Goal: Navigation & Orientation: Find specific page/section

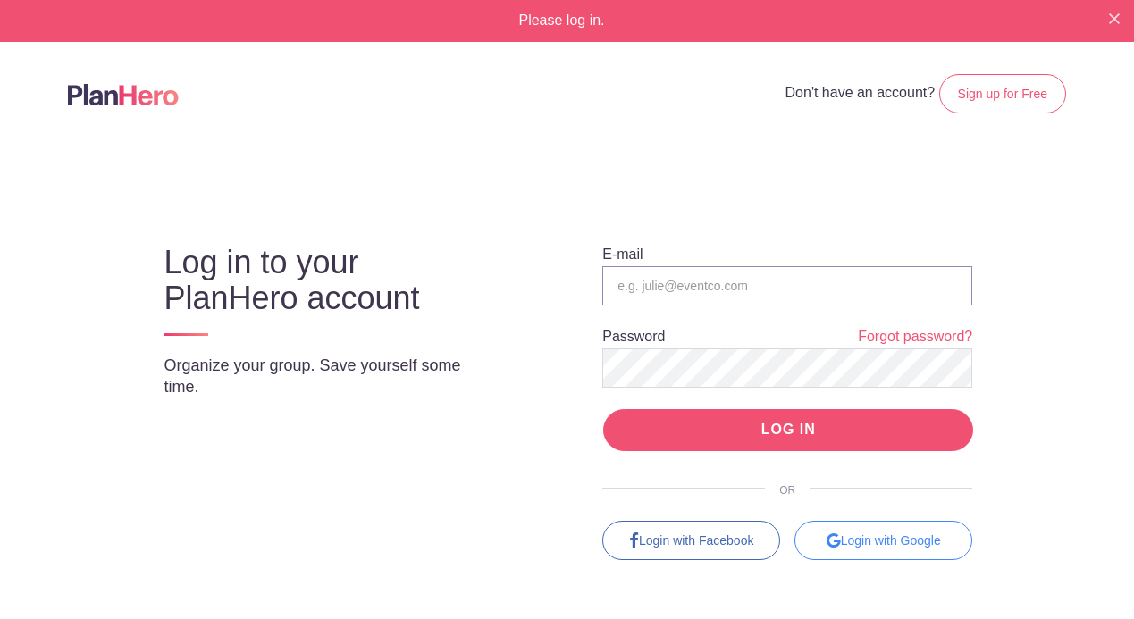
type input "[PERSON_NAME][EMAIL_ADDRESS][DOMAIN_NAME]"
click at [702, 436] on input "LOG IN" at bounding box center [788, 430] width 370 height 42
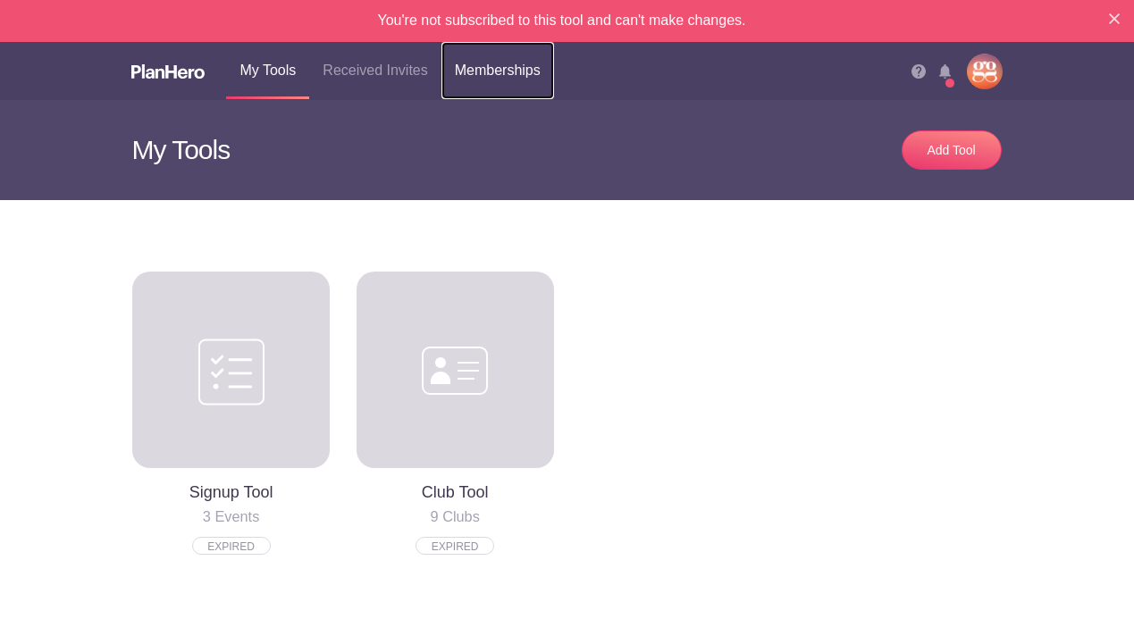
click at [485, 69] on link "Memberships" at bounding box center [497, 70] width 113 height 57
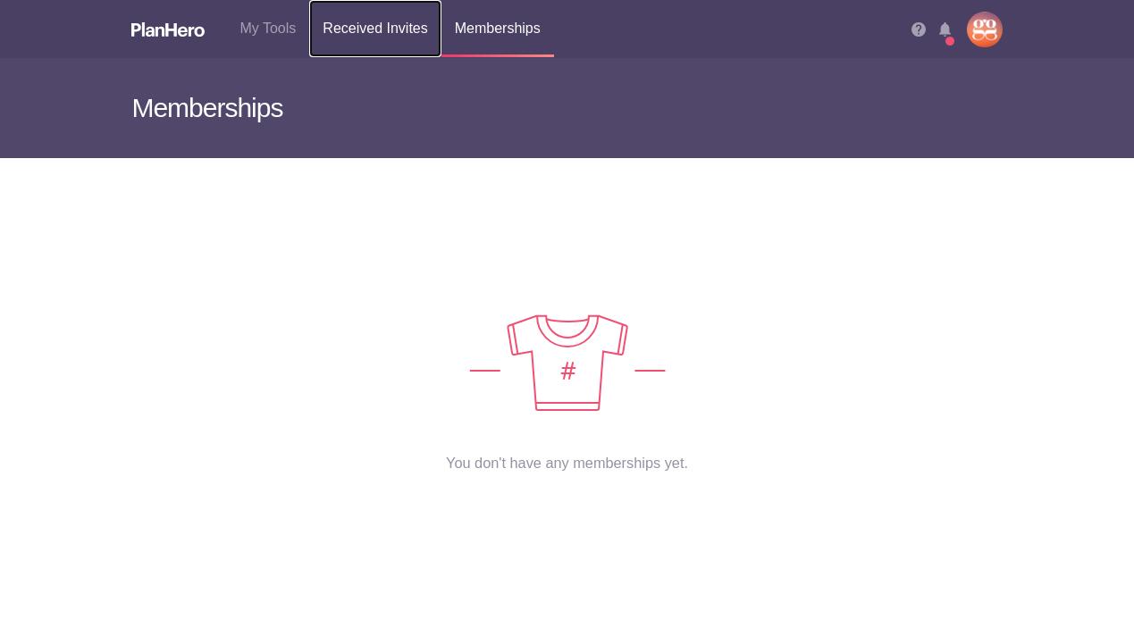
click at [387, 32] on link "Received Invites" at bounding box center [374, 28] width 131 height 57
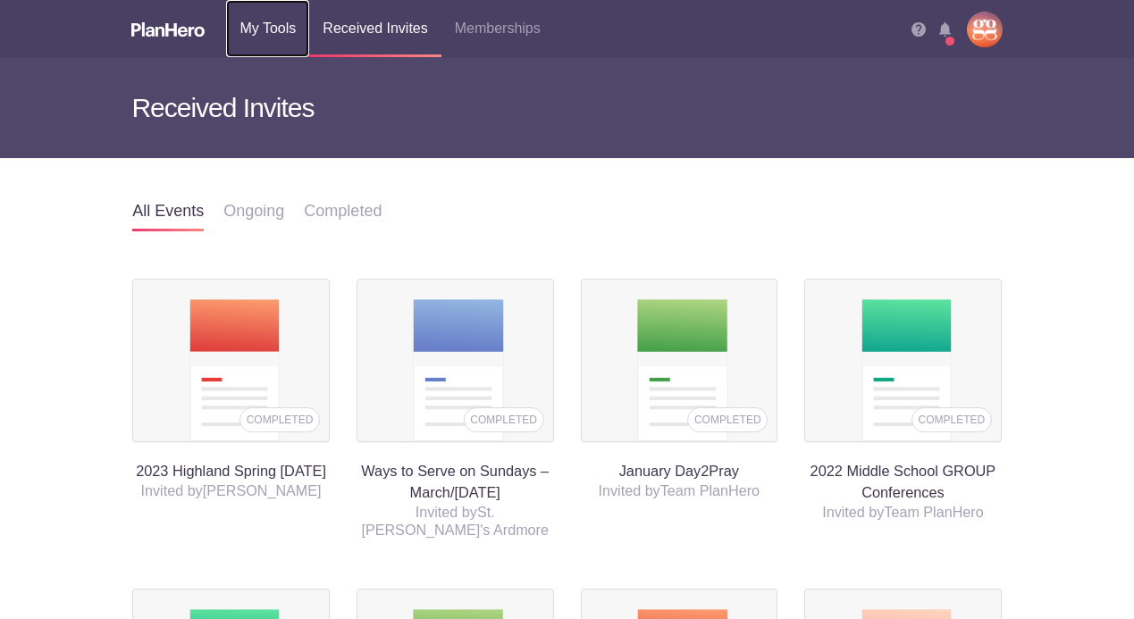
click at [273, 30] on link "My Tools" at bounding box center [267, 28] width 83 height 57
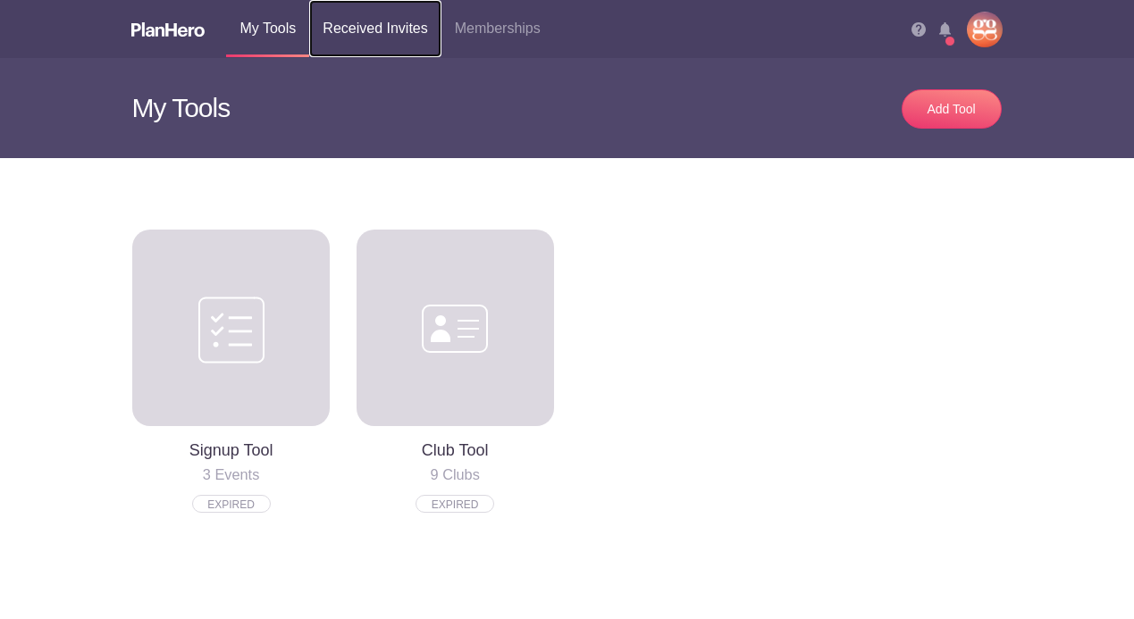
click at [348, 23] on link "Received Invites" at bounding box center [374, 28] width 131 height 57
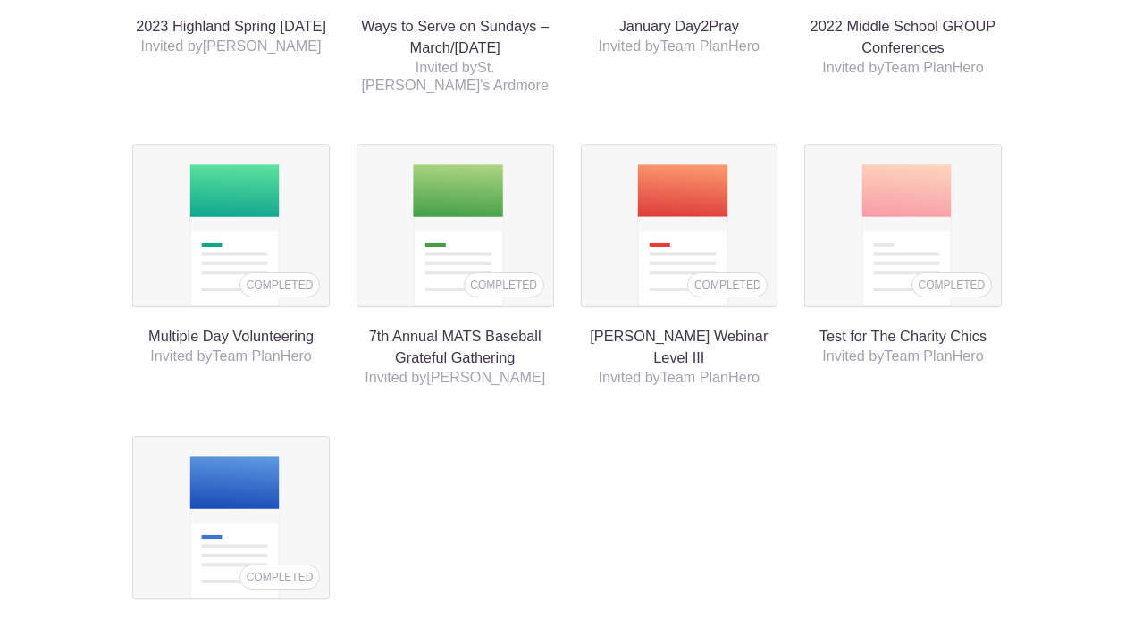
scroll to position [447, 0]
